Goal: Information Seeking & Learning: Learn about a topic

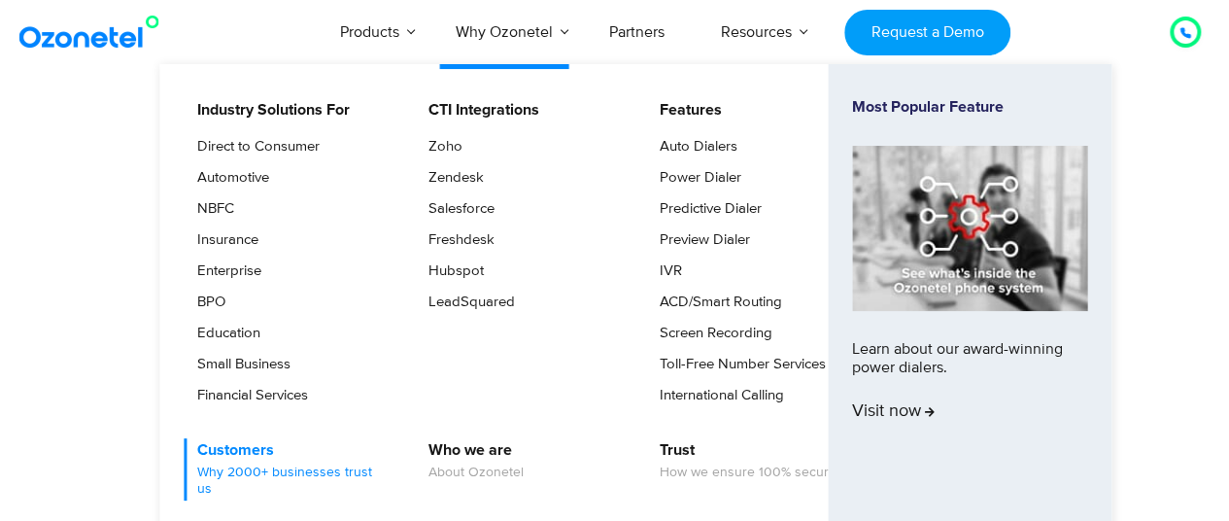
click at [258, 453] on link "Customers Why 2000+ businesses trust us" at bounding box center [288, 469] width 207 height 62
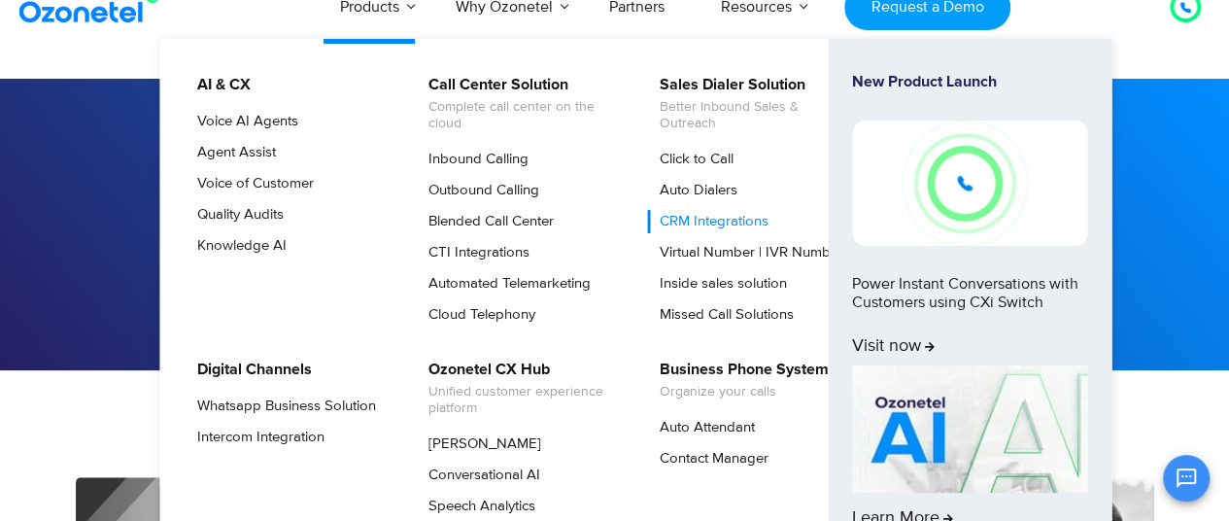
scroll to position [29, 0]
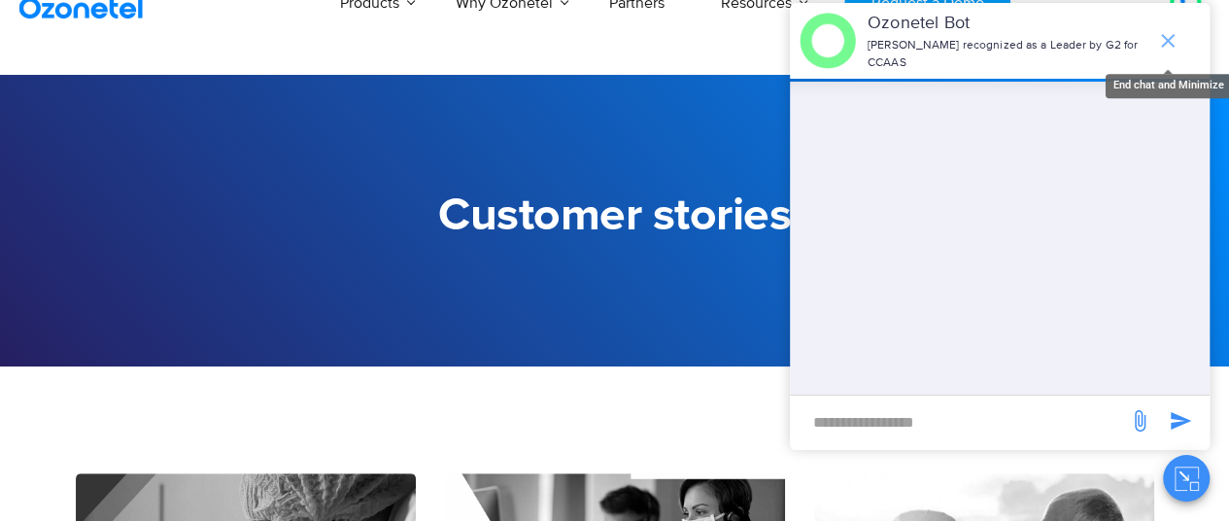
click at [1168, 34] on icon "end chat or minimize" at bounding box center [1168, 41] width 14 height 14
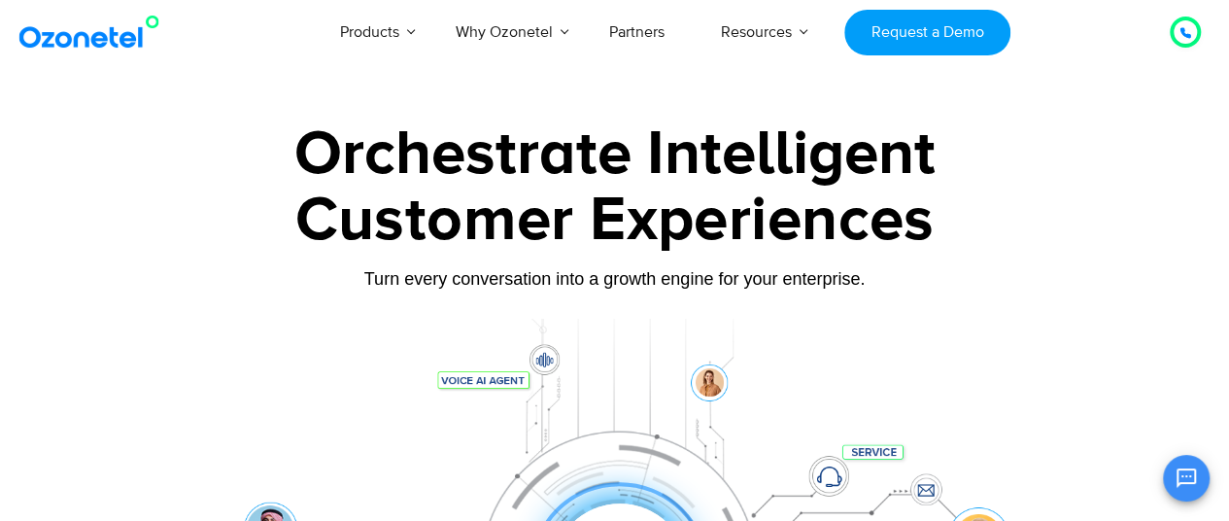
click at [171, 226] on div "Customer Experiences" at bounding box center [615, 220] width 1078 height 93
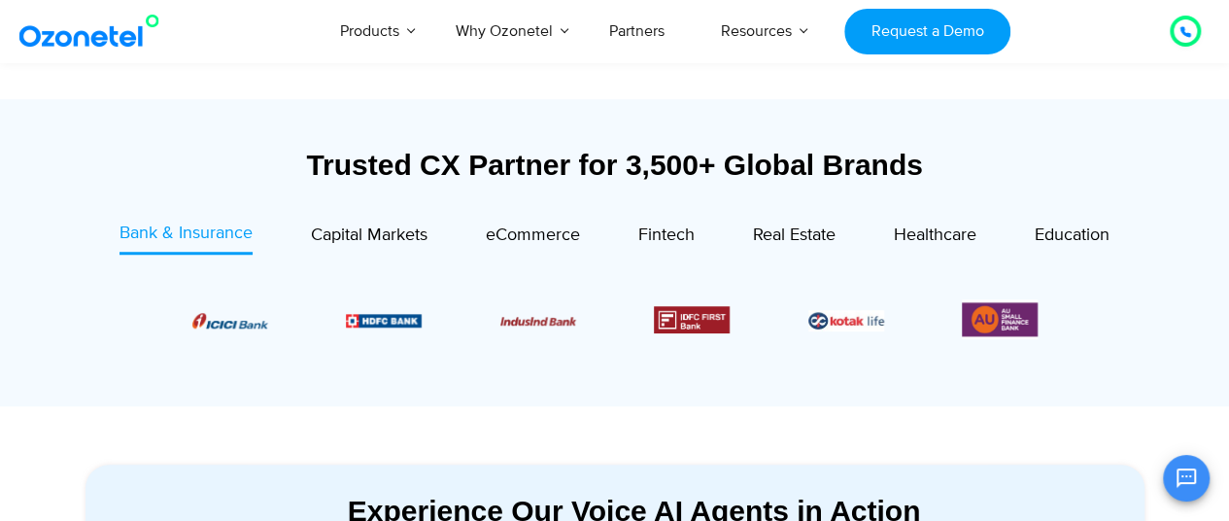
scroll to position [667, 0]
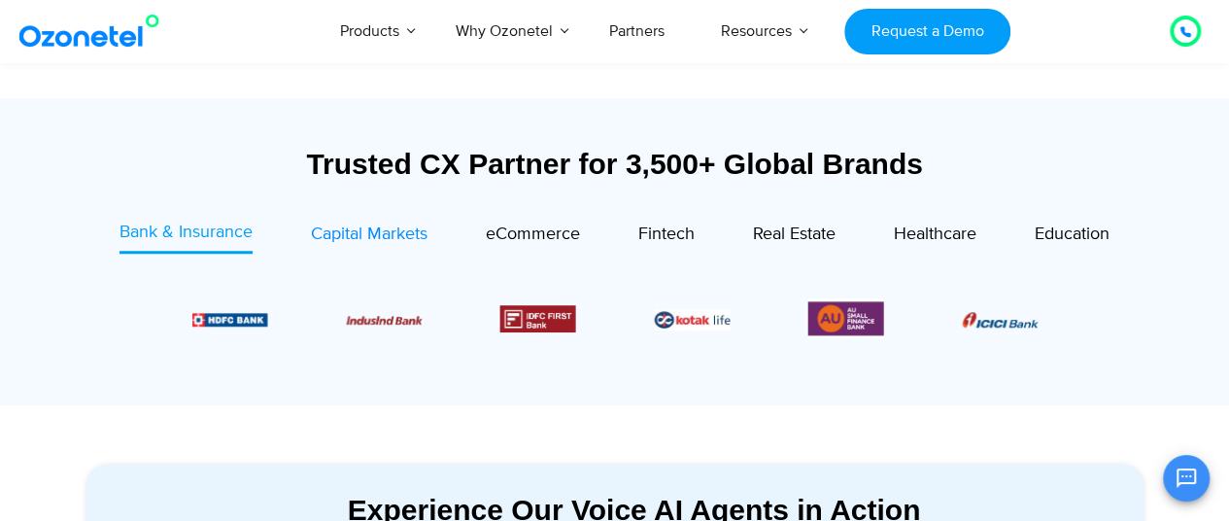
click at [366, 240] on span "Capital Markets" at bounding box center [369, 233] width 117 height 21
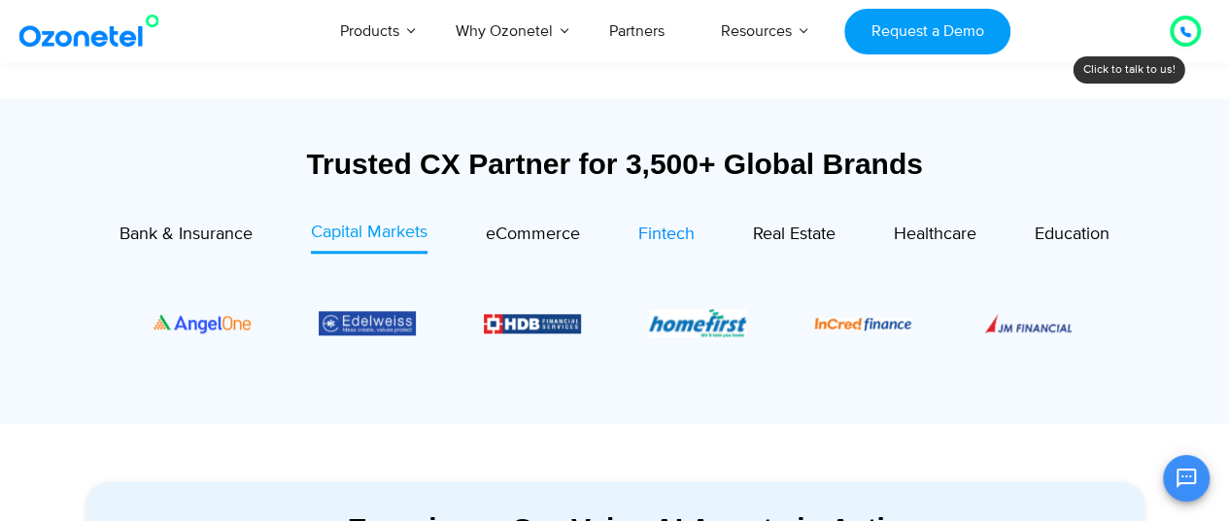
click at [656, 234] on span "Fintech" at bounding box center [666, 233] width 56 height 21
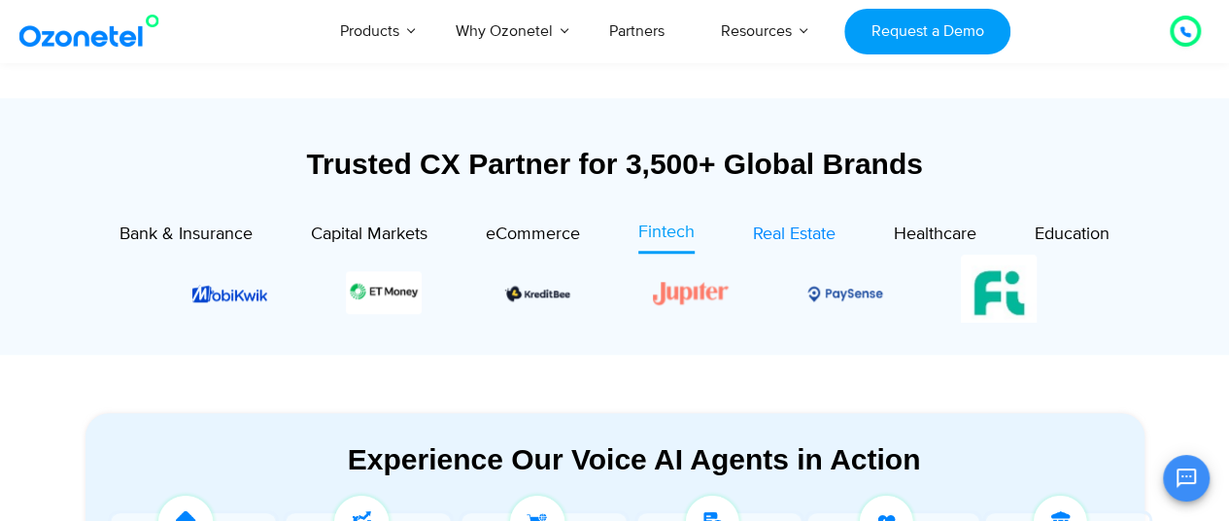
click at [798, 240] on span "Real Estate" at bounding box center [794, 233] width 83 height 21
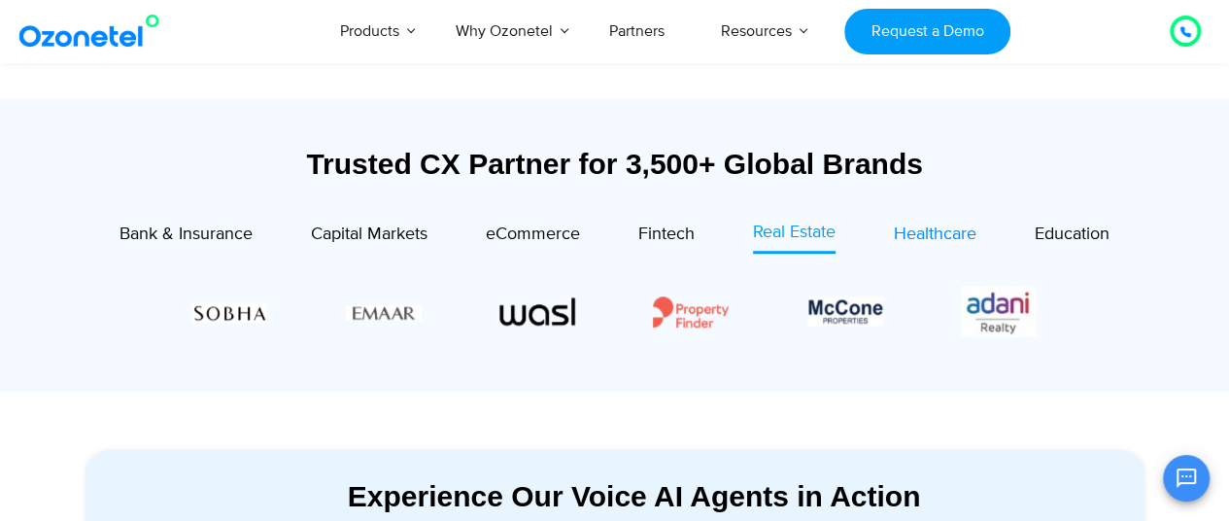
click at [931, 225] on span "Healthcare" at bounding box center [935, 233] width 83 height 21
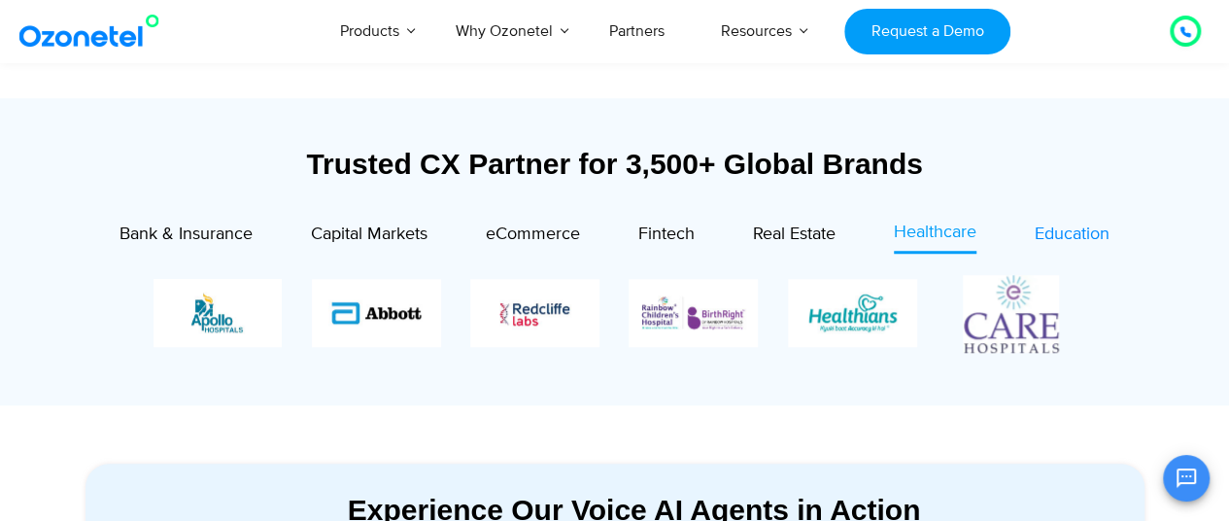
click at [1065, 227] on span "Education" at bounding box center [1072, 233] width 75 height 21
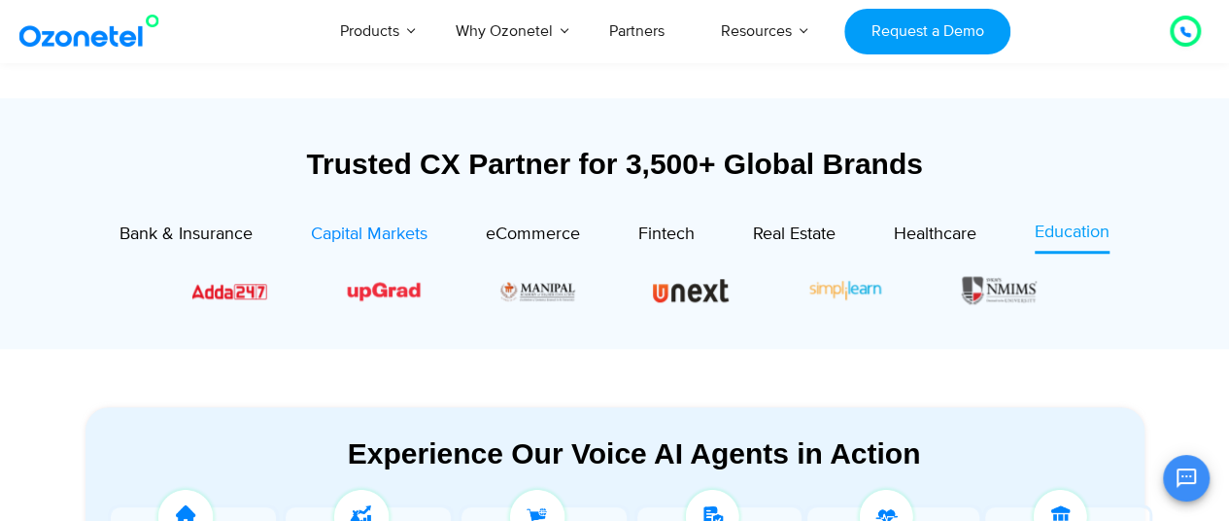
click at [328, 236] on span "Capital Markets" at bounding box center [369, 233] width 117 height 21
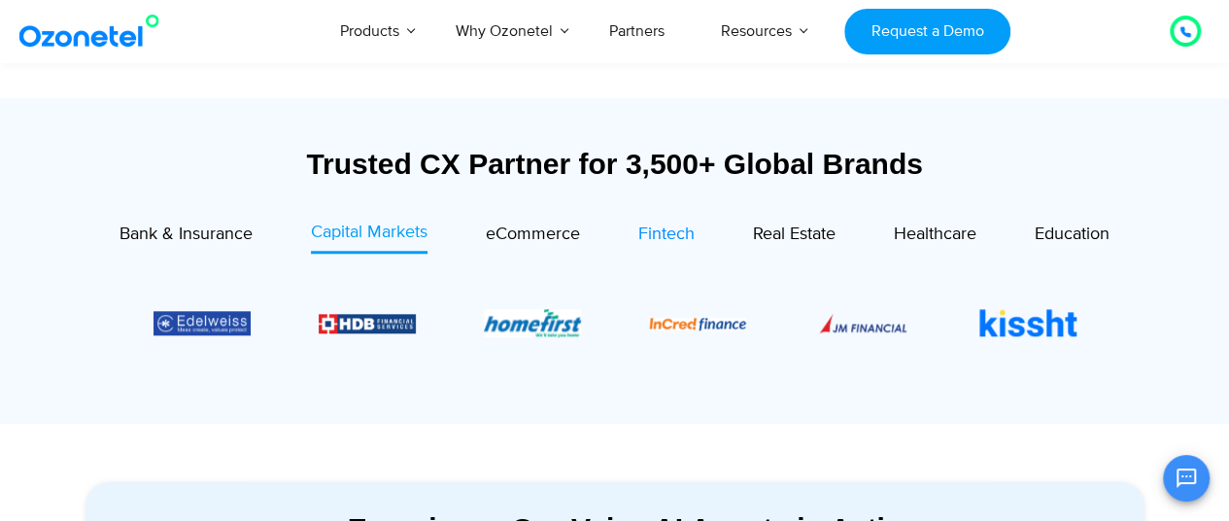
click at [666, 227] on span "Fintech" at bounding box center [666, 233] width 56 height 21
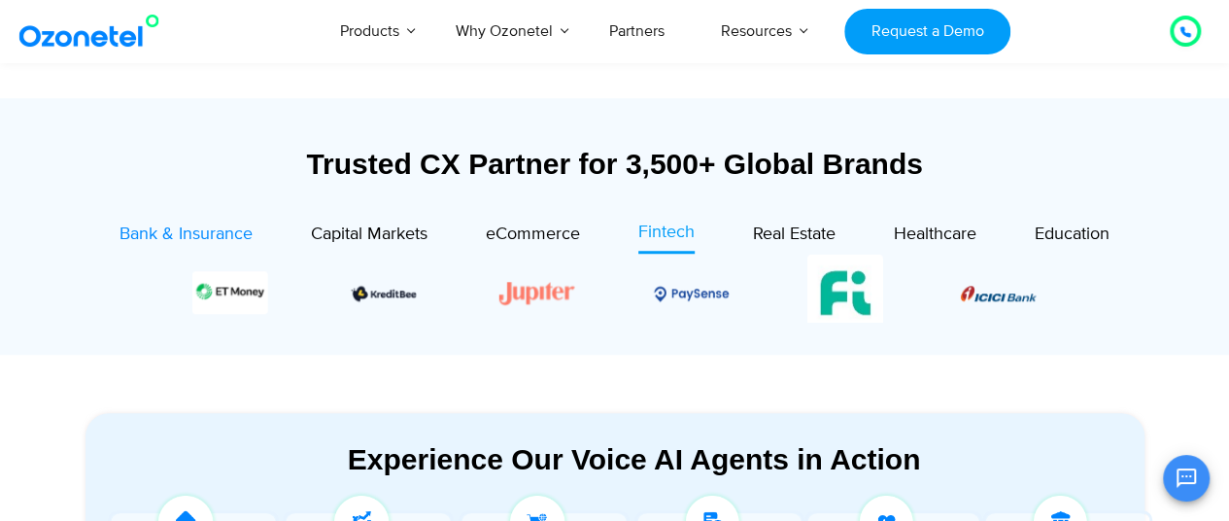
click at [148, 222] on div "Bank & Insurance" at bounding box center [185, 235] width 133 height 26
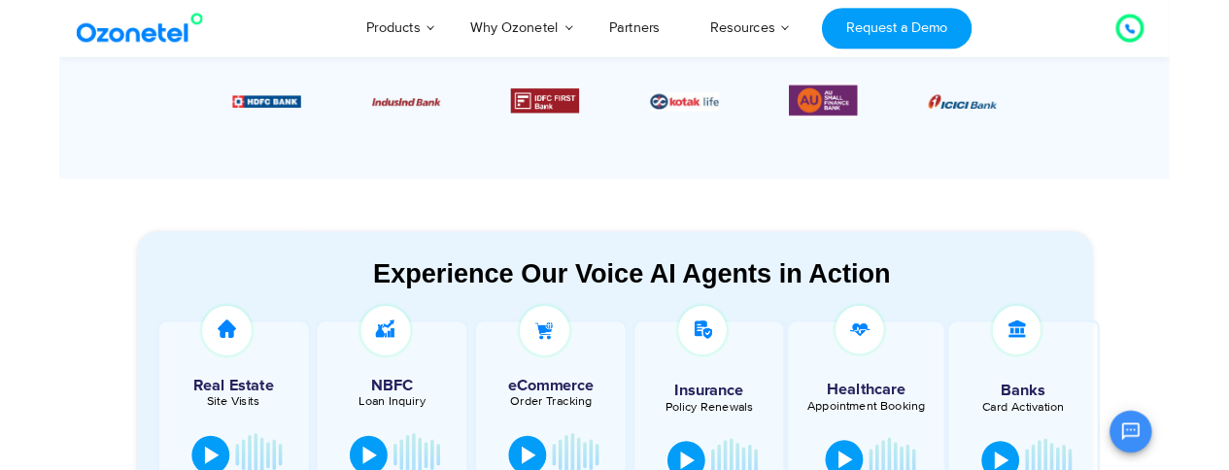
scroll to position [875, 0]
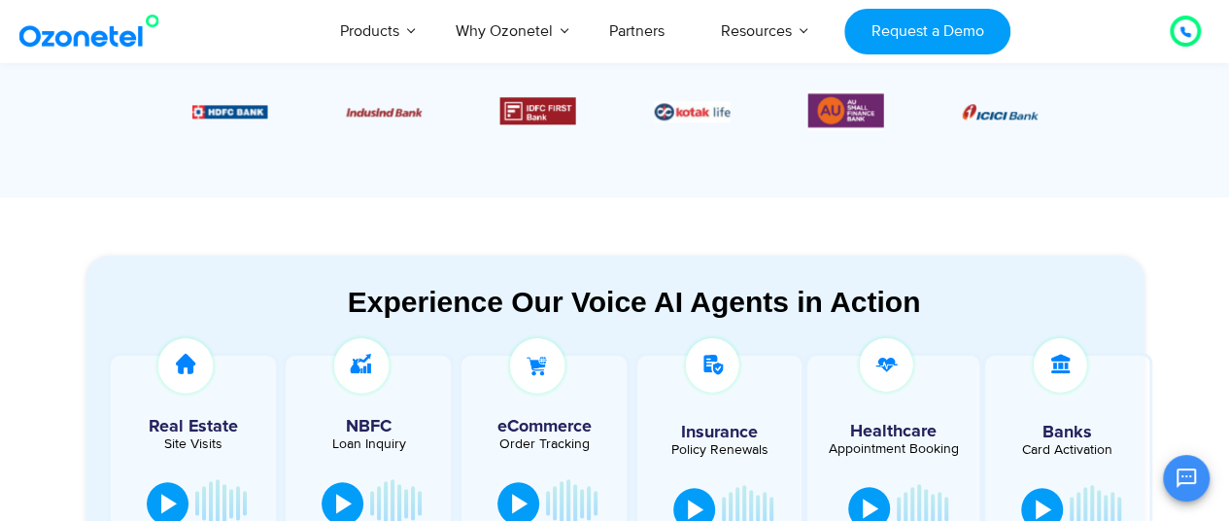
click at [1179, 35] on icon at bounding box center [1185, 32] width 12 height 12
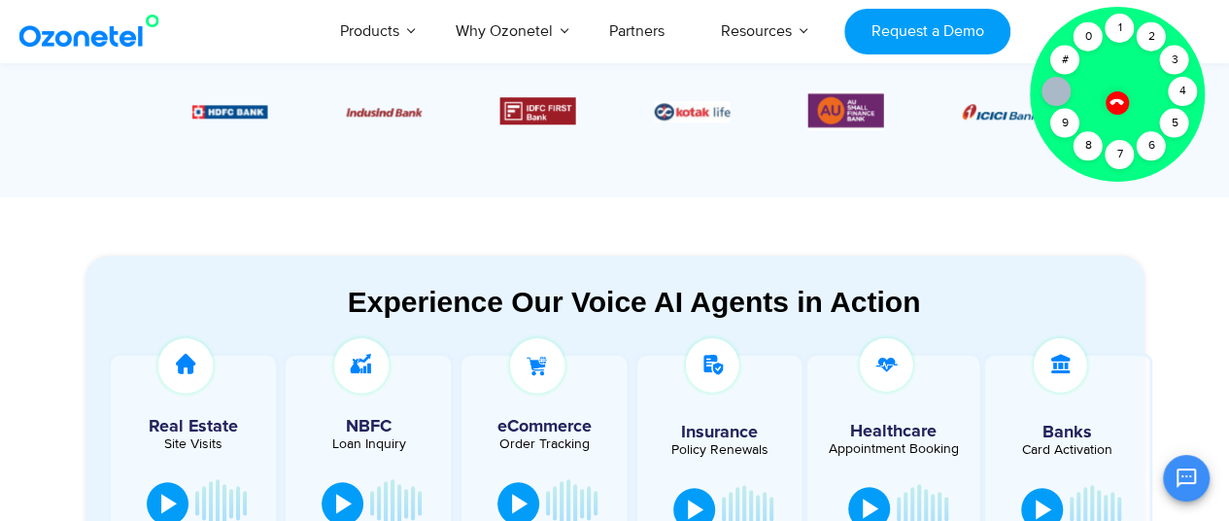
click at [518, 219] on section "Experience Our Voice AI Agents in Action Real Estate Site Visits NBFC Loan Inqu…" at bounding box center [614, 419] width 1229 height 445
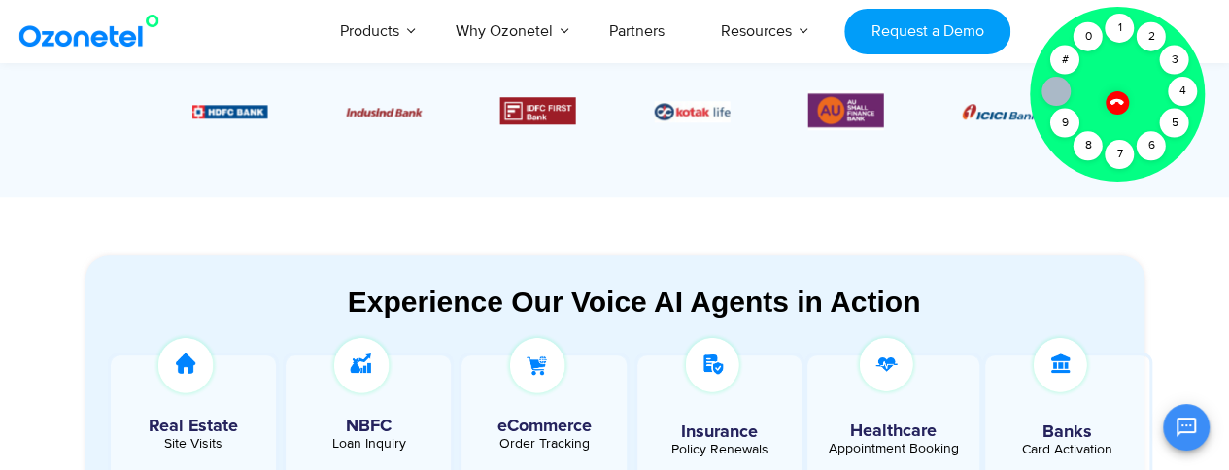
click at [1117, 98] on icon at bounding box center [1117, 101] width 17 height 17
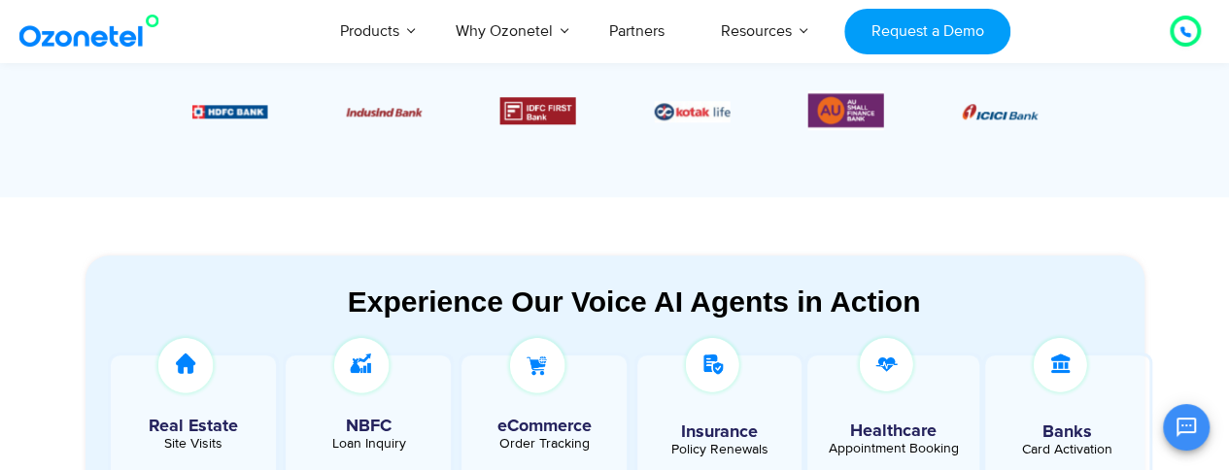
scroll to position [818, 0]
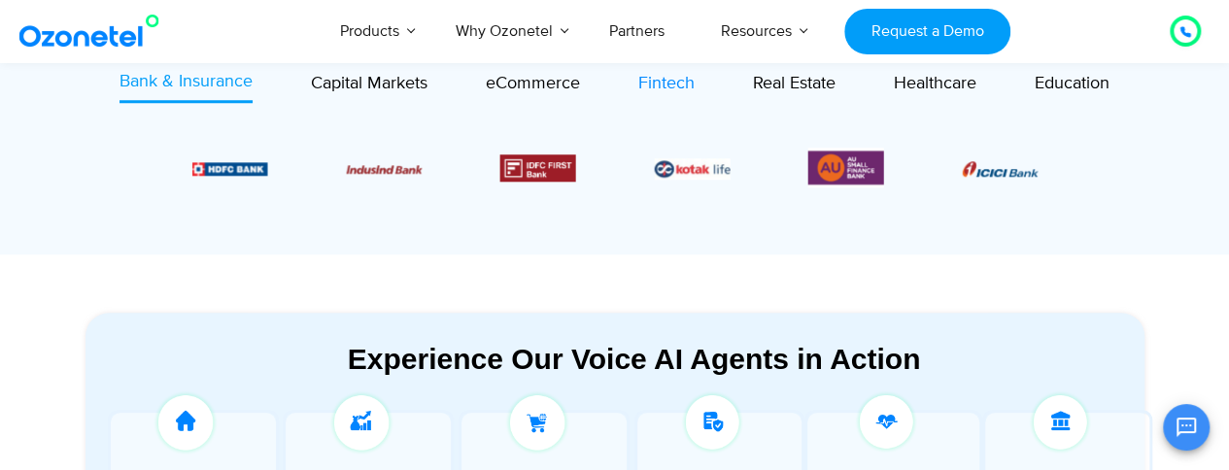
click at [663, 84] on span "Fintech" at bounding box center [666, 83] width 56 height 21
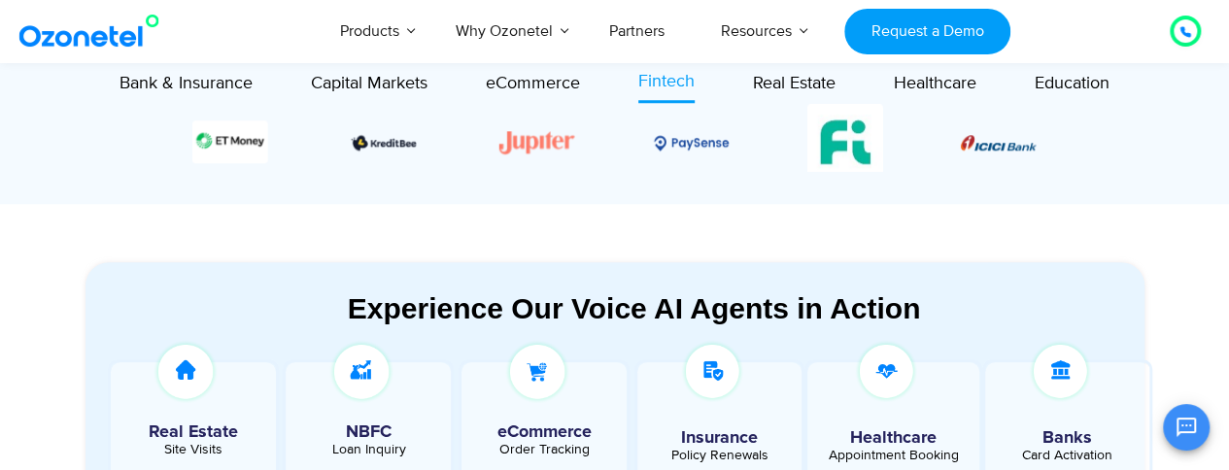
scroll to position [711, 0]
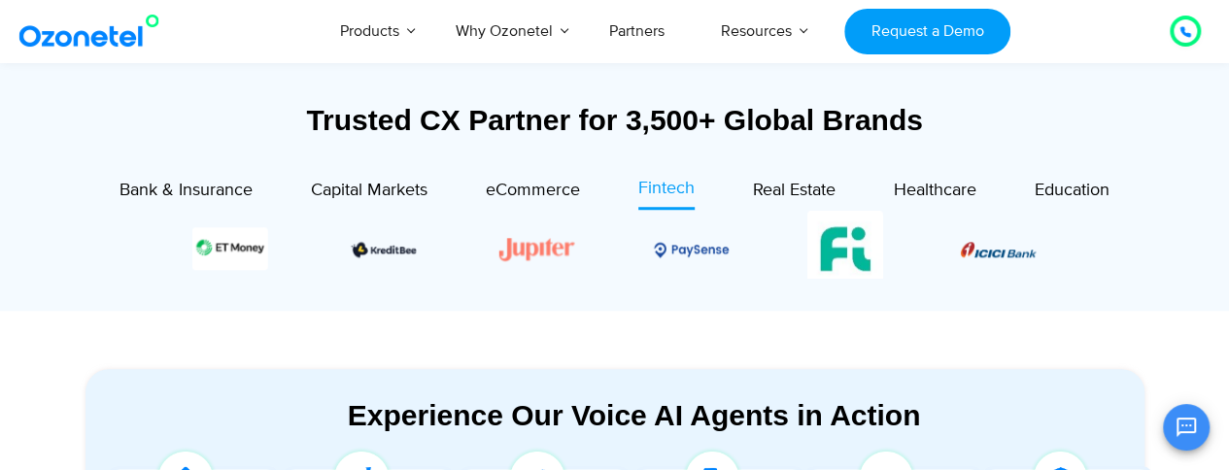
click at [545, 257] on div "Image Carousel" at bounding box center [614, 249] width 845 height 76
click at [536, 242] on div "Image Carousel" at bounding box center [614, 249] width 845 height 76
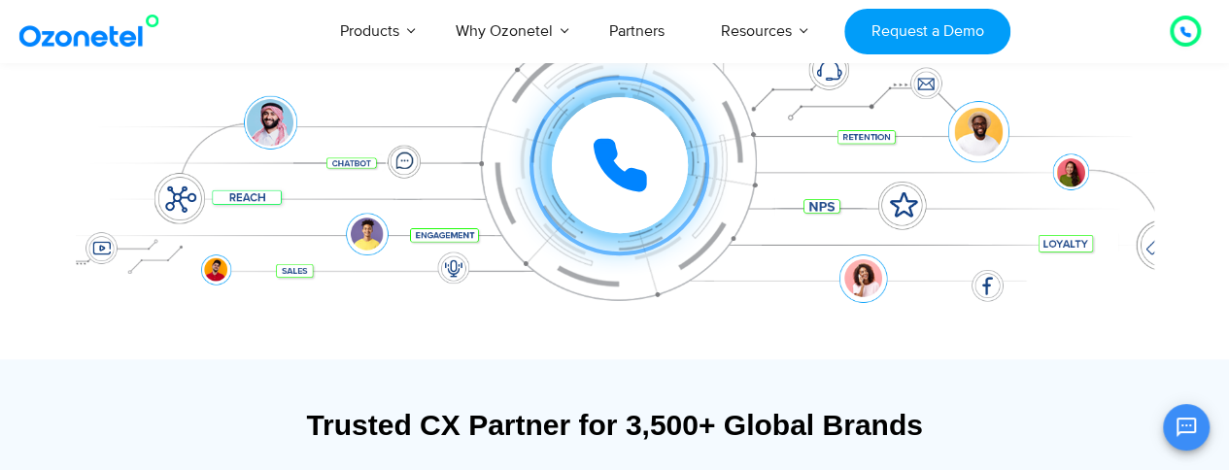
scroll to position [407, 0]
click at [633, 30] on link "Partners" at bounding box center [637, 31] width 112 height 64
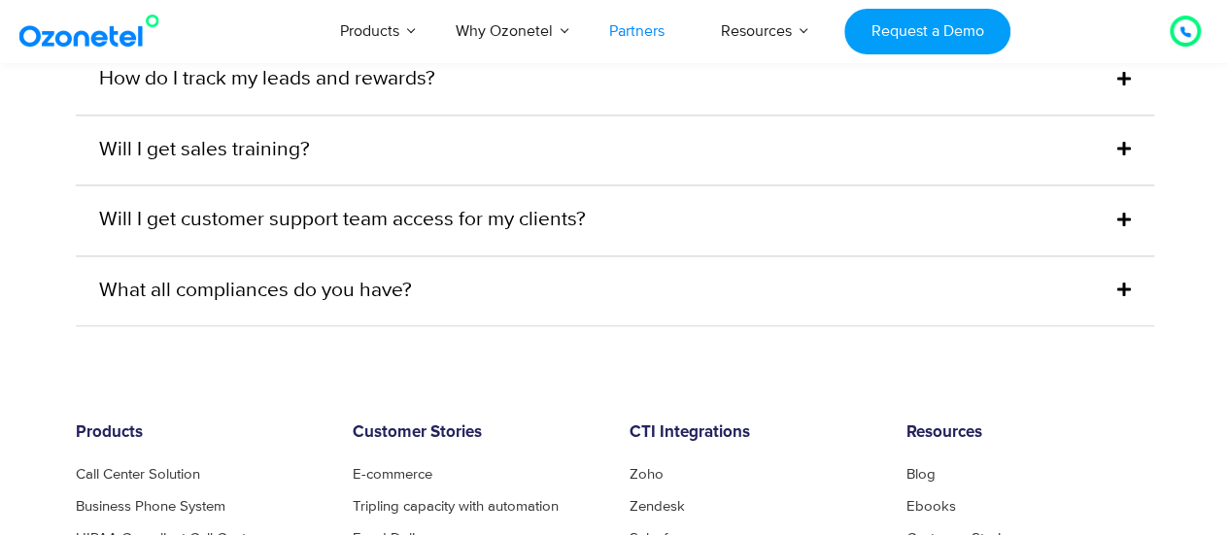
scroll to position [4812, 0]
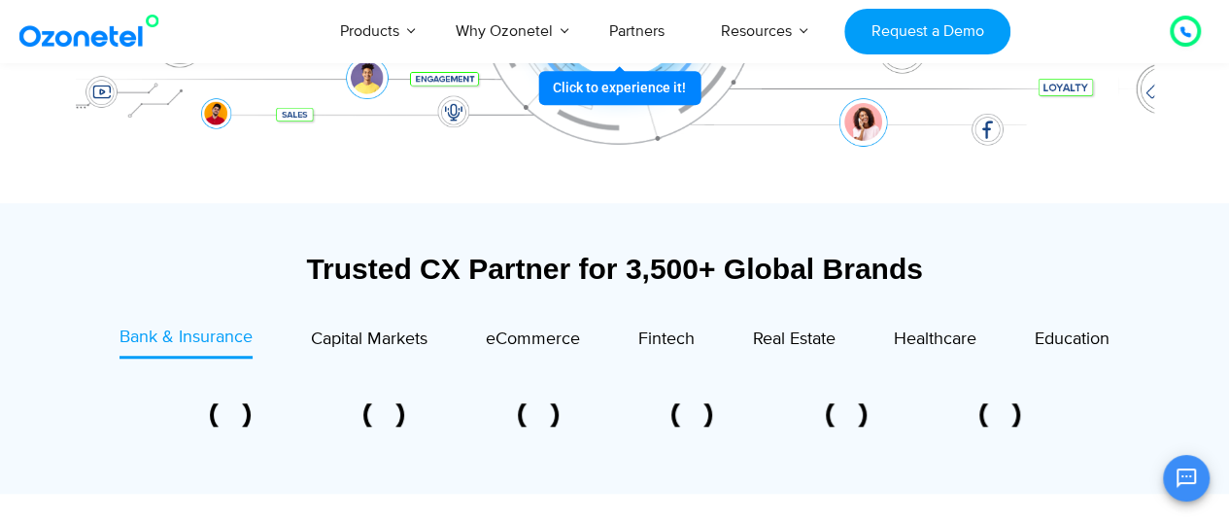
scroll to position [639, 0]
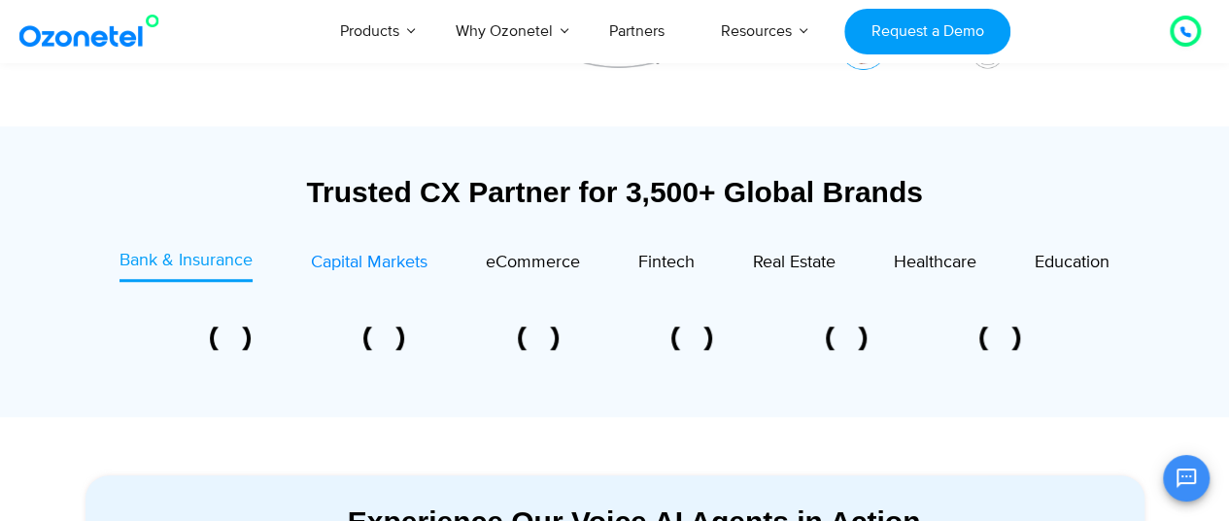
click at [389, 257] on span "Capital Markets" at bounding box center [369, 262] width 117 height 21
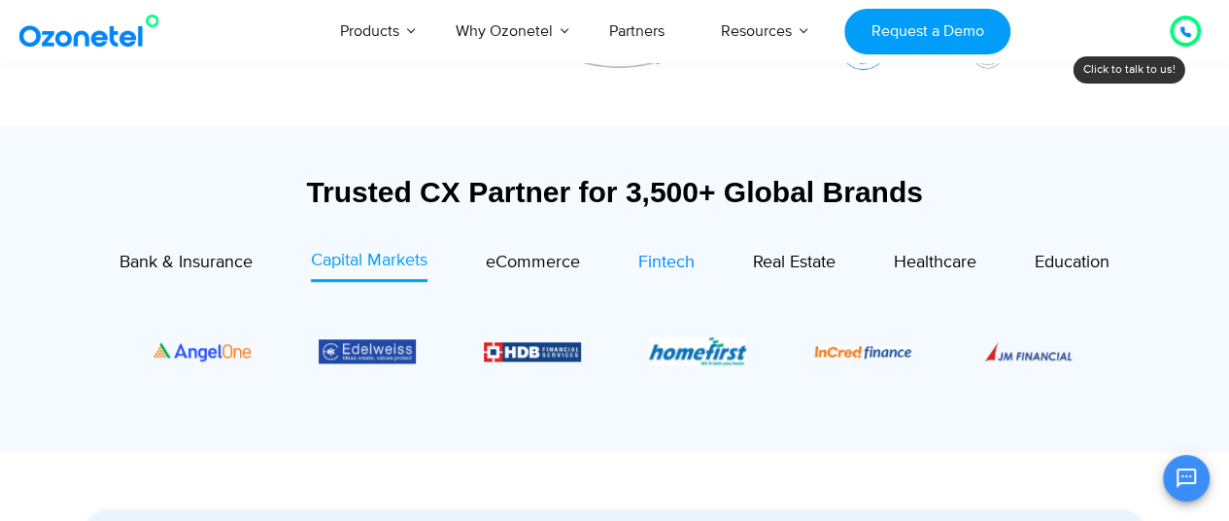
click at [663, 257] on span "Fintech" at bounding box center [666, 262] width 56 height 21
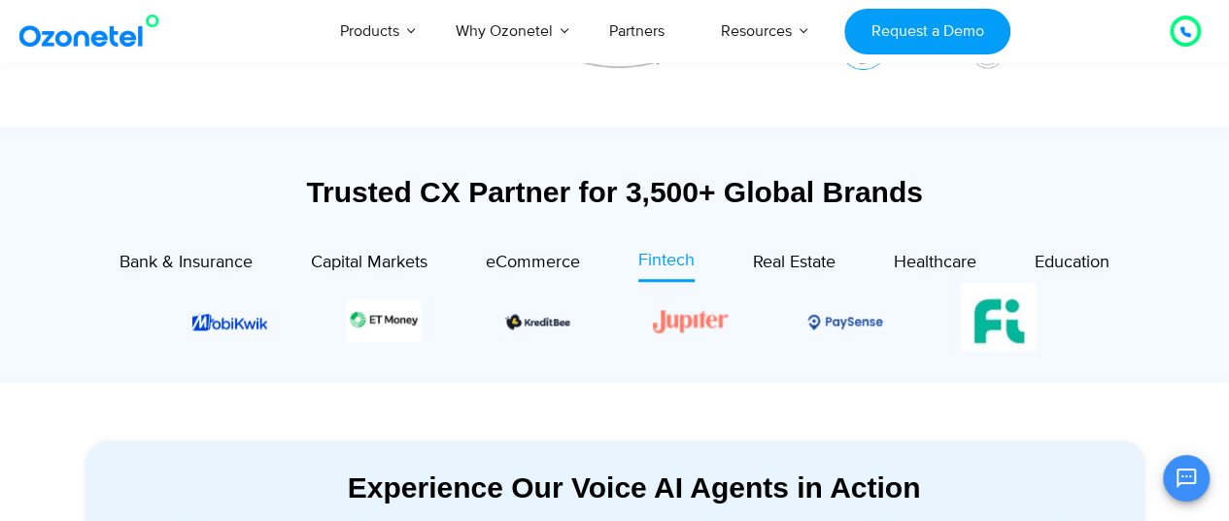
click at [1219, 337] on section "Trusted CX Partner for 3,500+ Global Brands Bank & Insurance Capital Markets" at bounding box center [614, 254] width 1229 height 256
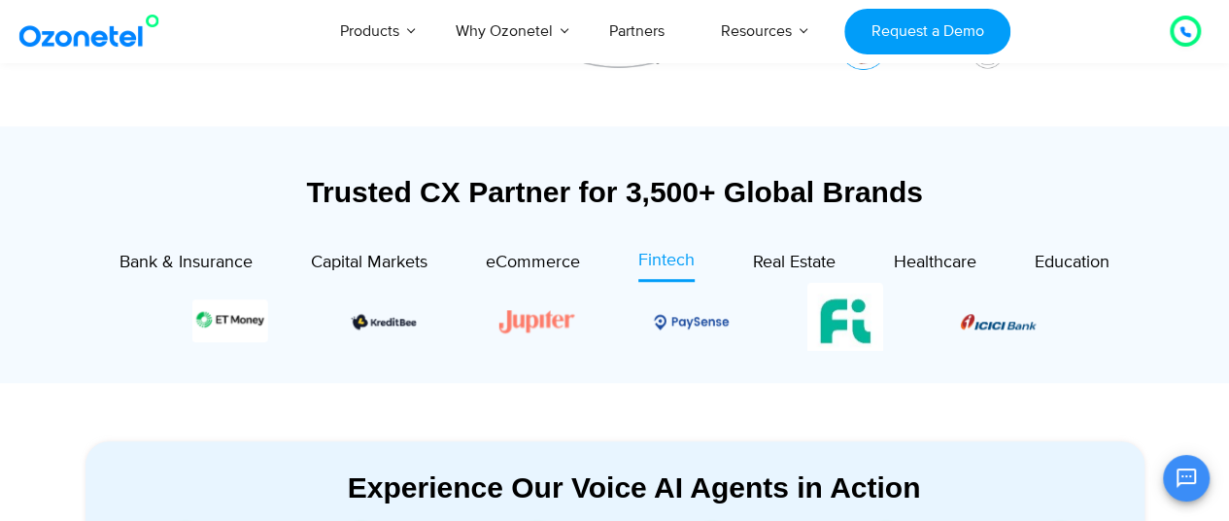
click at [1225, 339] on section "Trusted CX Partner for 3,500+ Global Brands Bank & Insurance Capital Markets" at bounding box center [614, 254] width 1229 height 256
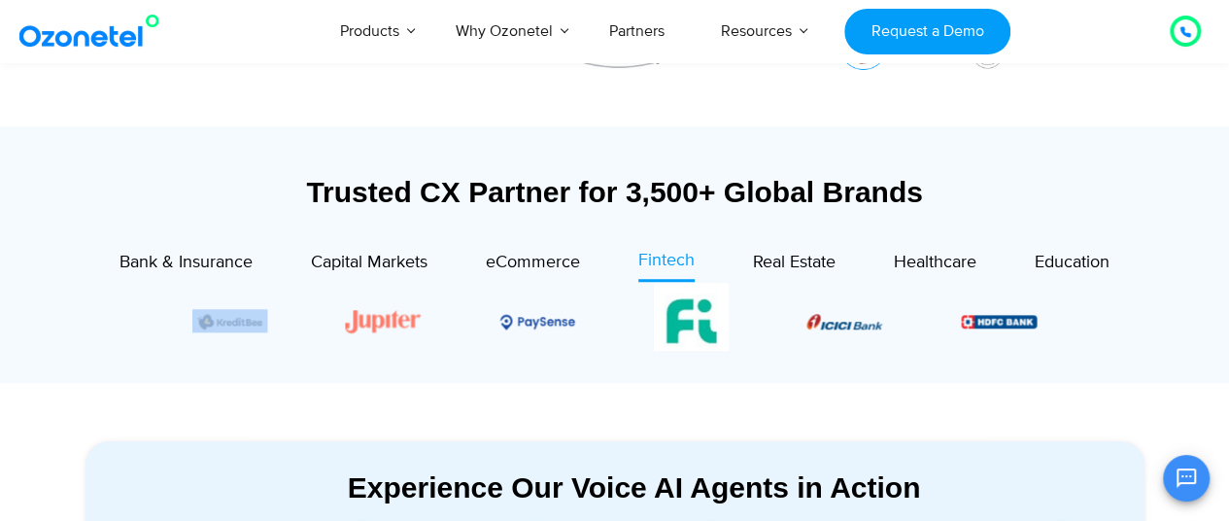
click at [1173, 297] on section "Trusted CX Partner for 3,500+ Global Brands Bank & Insurance Capital Markets" at bounding box center [614, 254] width 1229 height 256
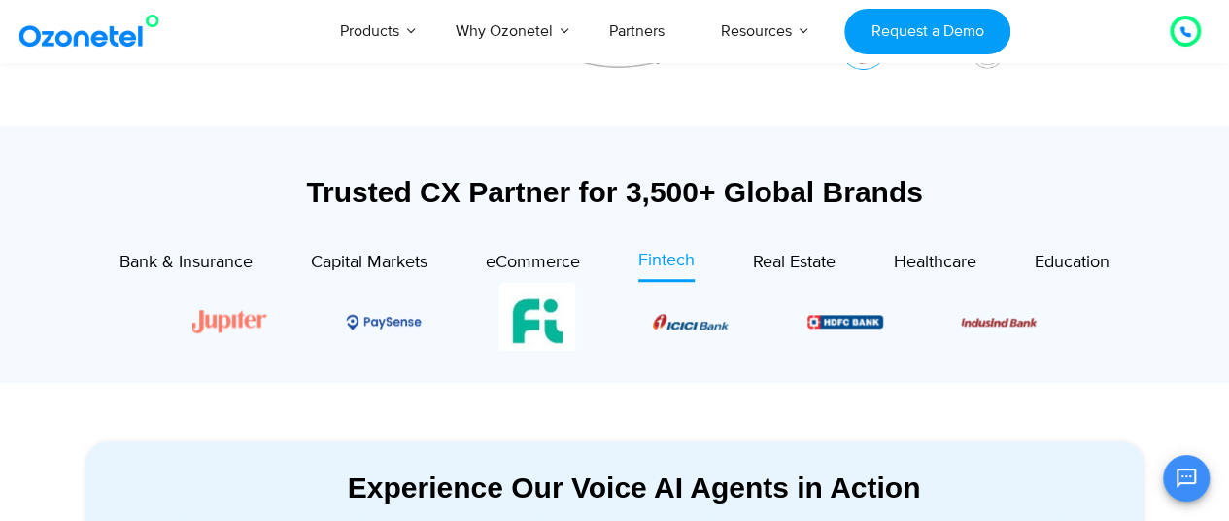
click at [1220, 344] on section "Trusted CX Partner for 3,500+ Global Brands Bank & Insurance Capital Markets" at bounding box center [614, 254] width 1229 height 256
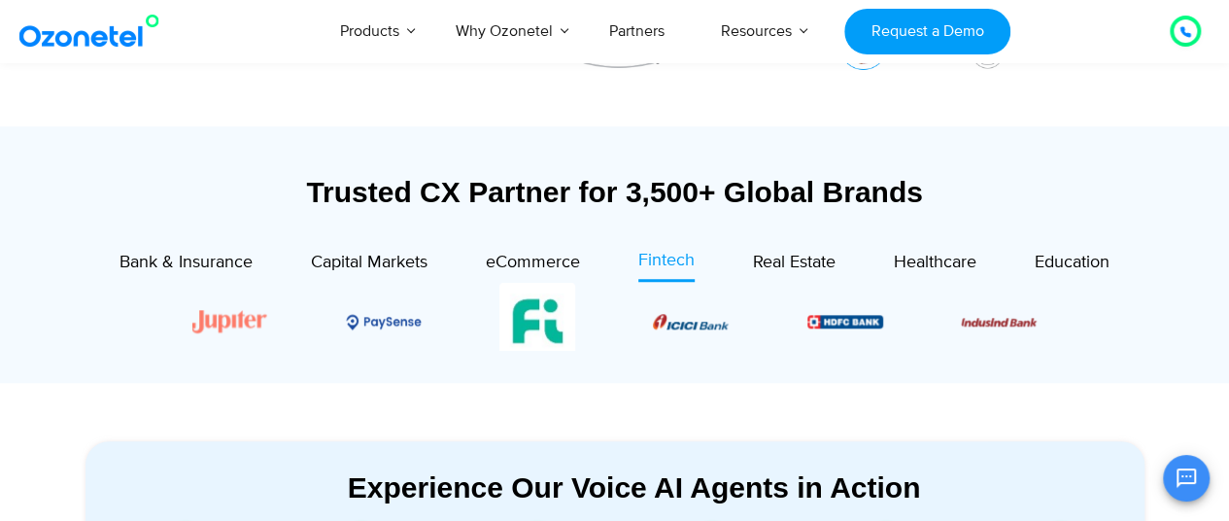
click at [1220, 344] on section "Trusted CX Partner for 3,500+ Global Brands Bank & Insurance Capital Markets" at bounding box center [614, 254] width 1229 height 256
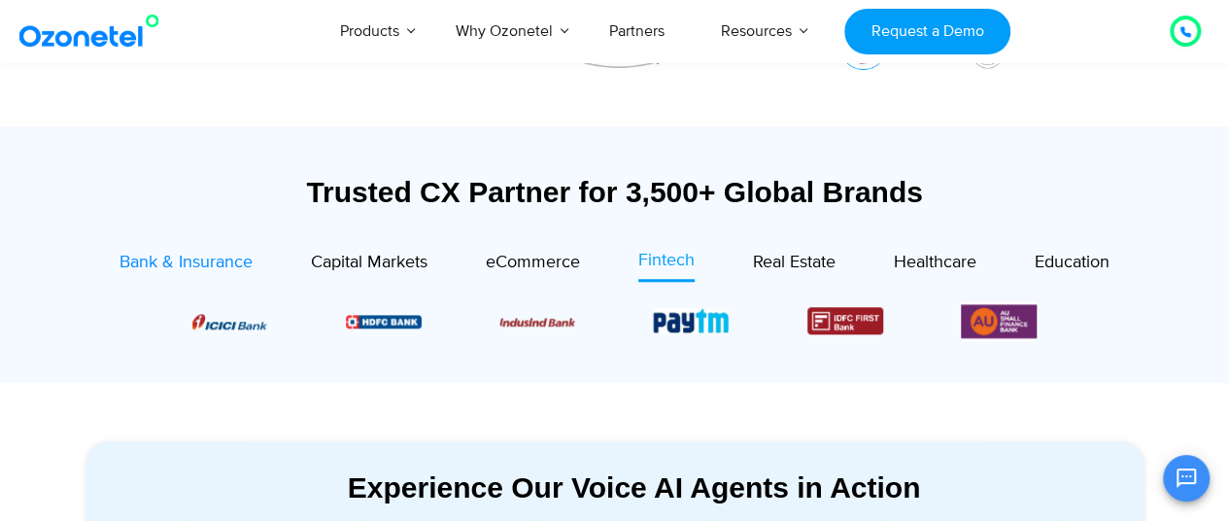
click at [170, 255] on span "Bank & Insurance" at bounding box center [185, 262] width 133 height 21
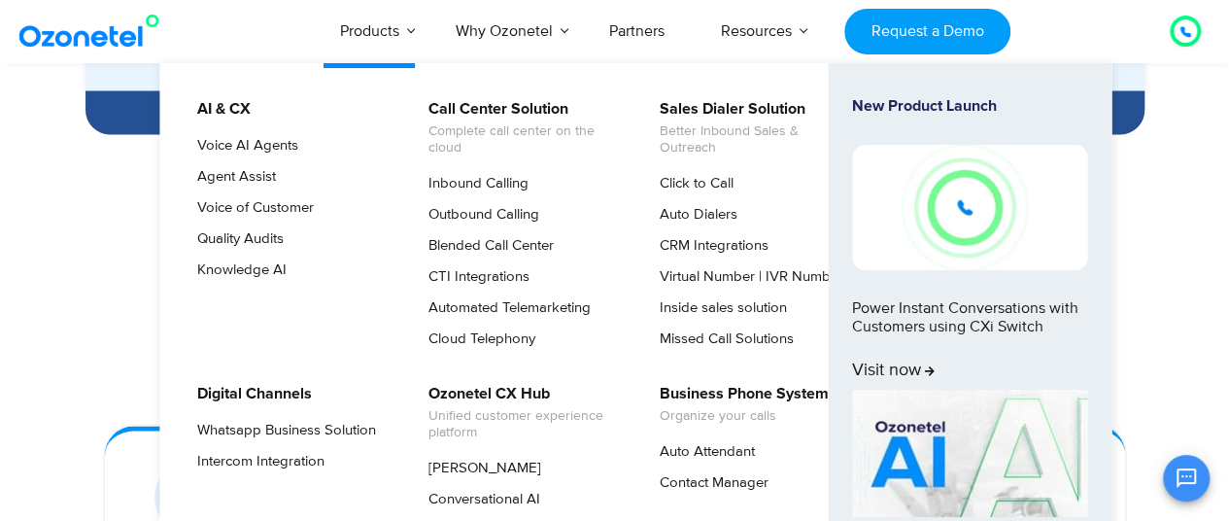
scroll to position [1378, 0]
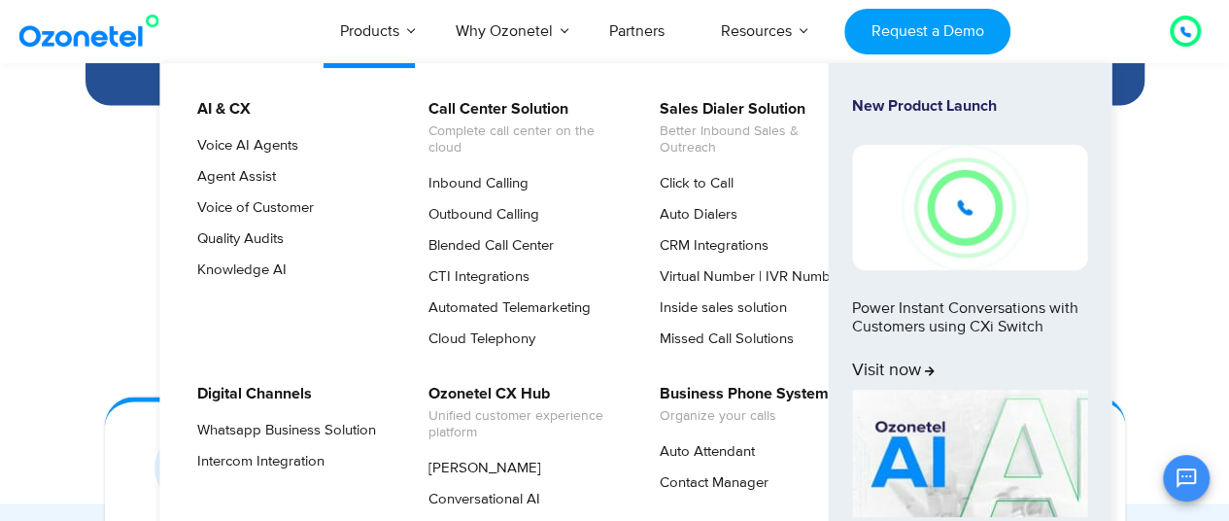
click at [624, 363] on ul "AI & CX Voice AI Agents Agent Assist Voice of Customer Quality Audits Knowledge…" at bounding box center [635, 318] width 951 height 510
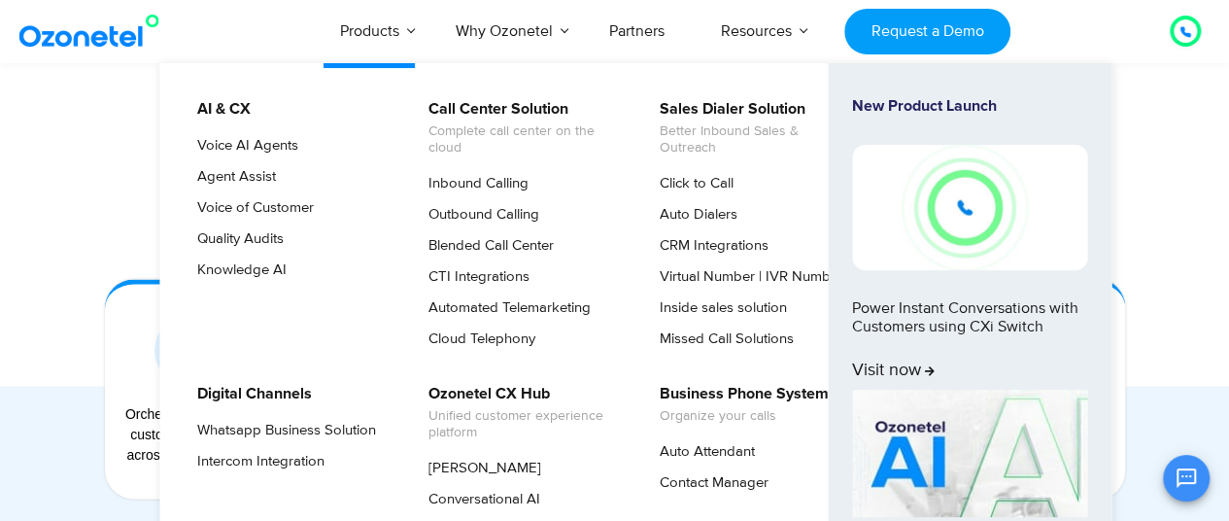
scroll to position [1526, 0]
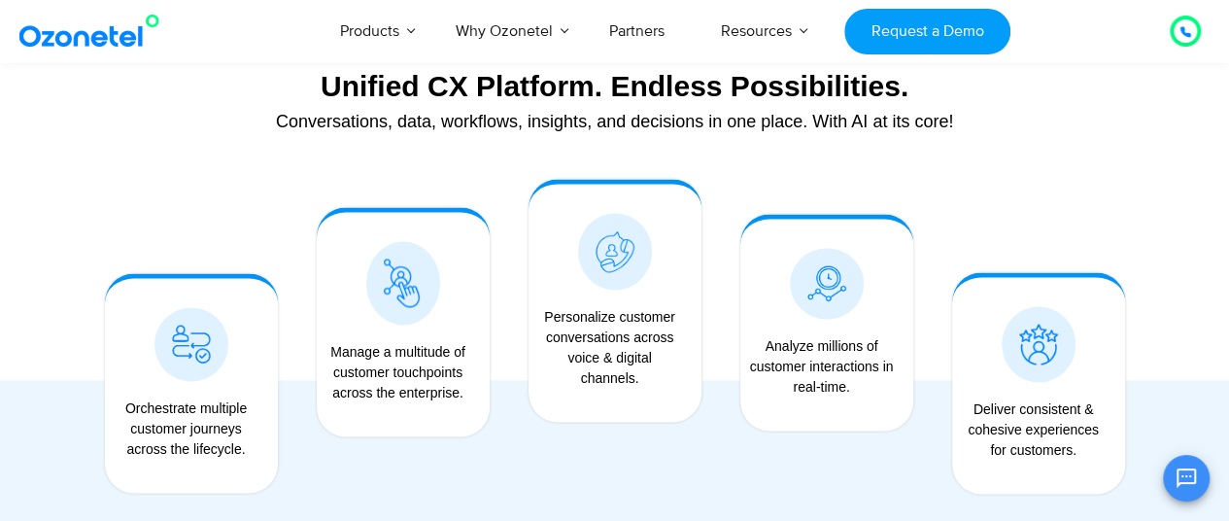
click at [49, 199] on div at bounding box center [614, 293] width 1229 height 605
